Goal: Task Accomplishment & Management: Manage account settings

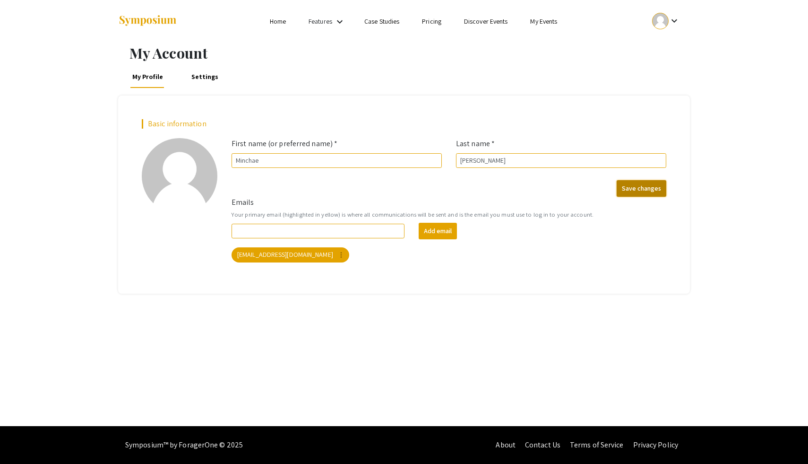
click at [629, 191] on button "Save changes" at bounding box center [642, 188] width 50 height 17
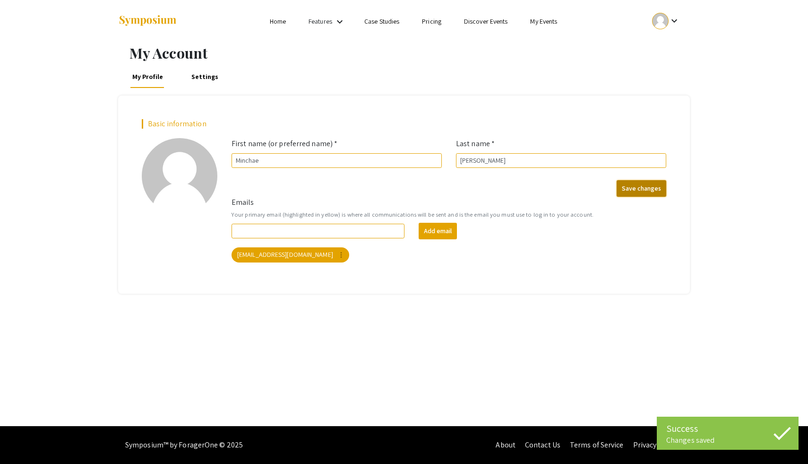
click at [630, 185] on button "Save changes" at bounding box center [642, 188] width 50 height 17
click at [286, 19] on li "Home" at bounding box center [278, 21] width 39 height 11
click at [278, 20] on link "Home" at bounding box center [278, 21] width 16 height 9
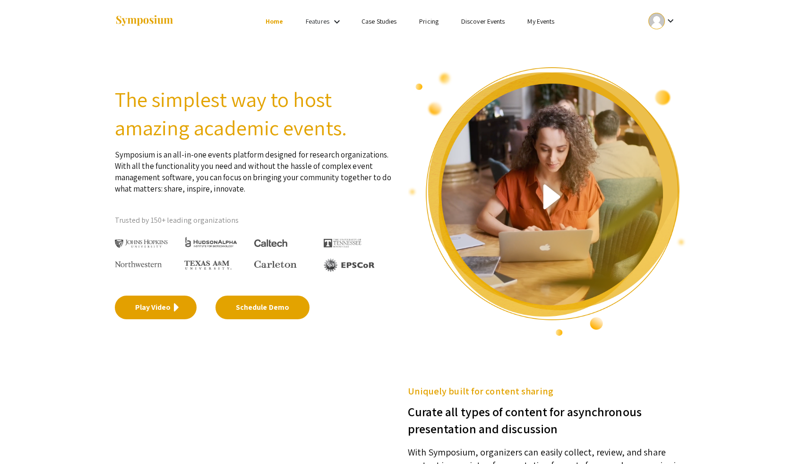
click at [147, 308] on link "Play Video" at bounding box center [156, 307] width 82 height 24
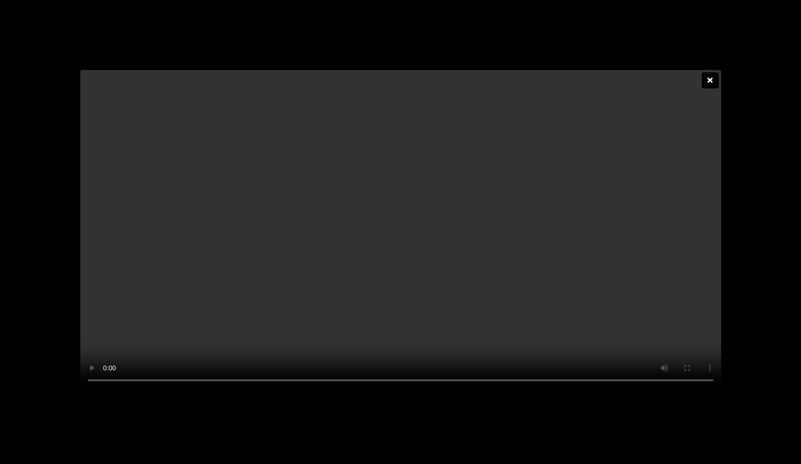
click at [221, 308] on video at bounding box center [400, 230] width 641 height 320
